Goal: Navigation & Orientation: Find specific page/section

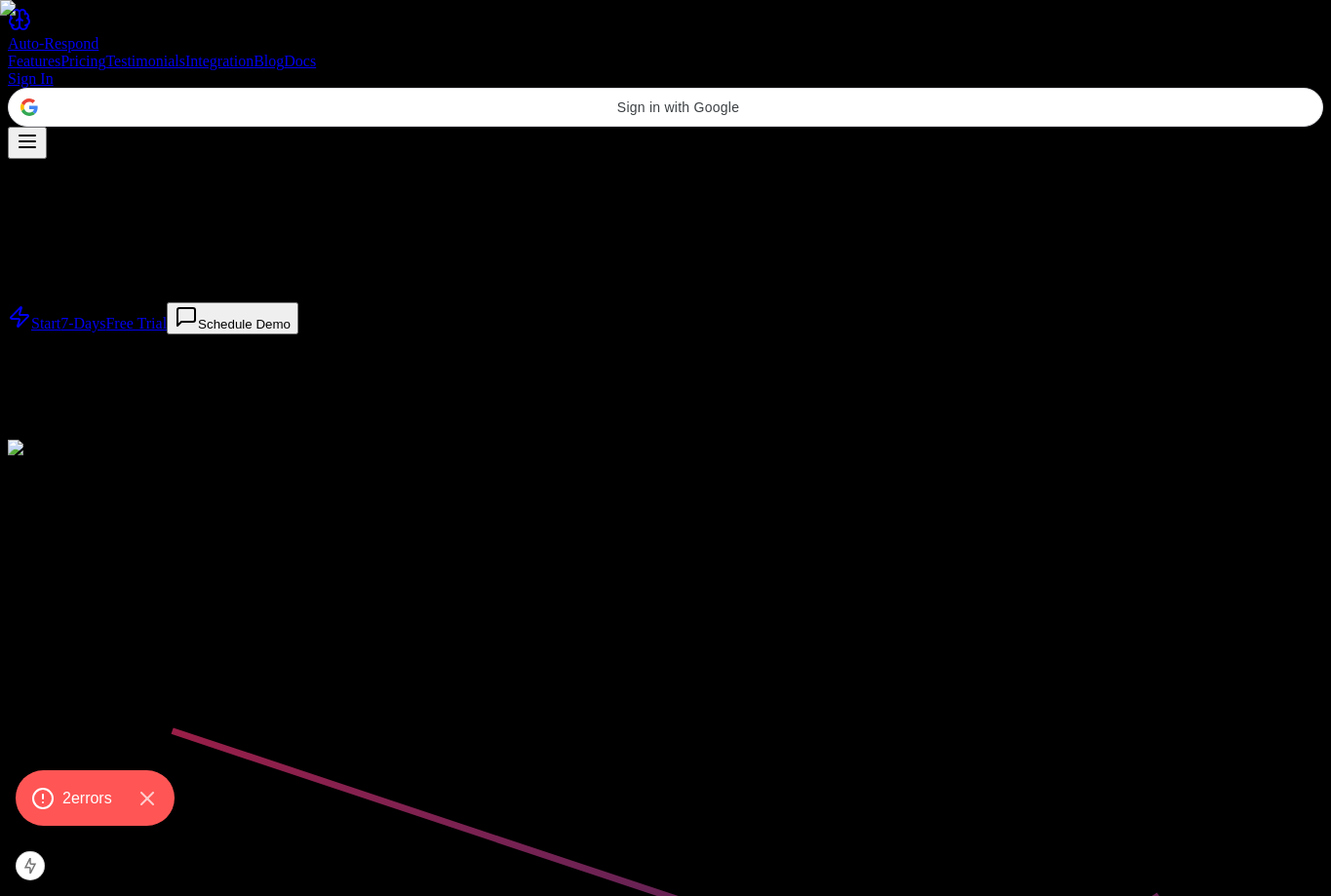
click at [105, 53] on link "Pricing" at bounding box center [83, 61] width 45 height 17
